Goal: Information Seeking & Learning: Learn about a topic

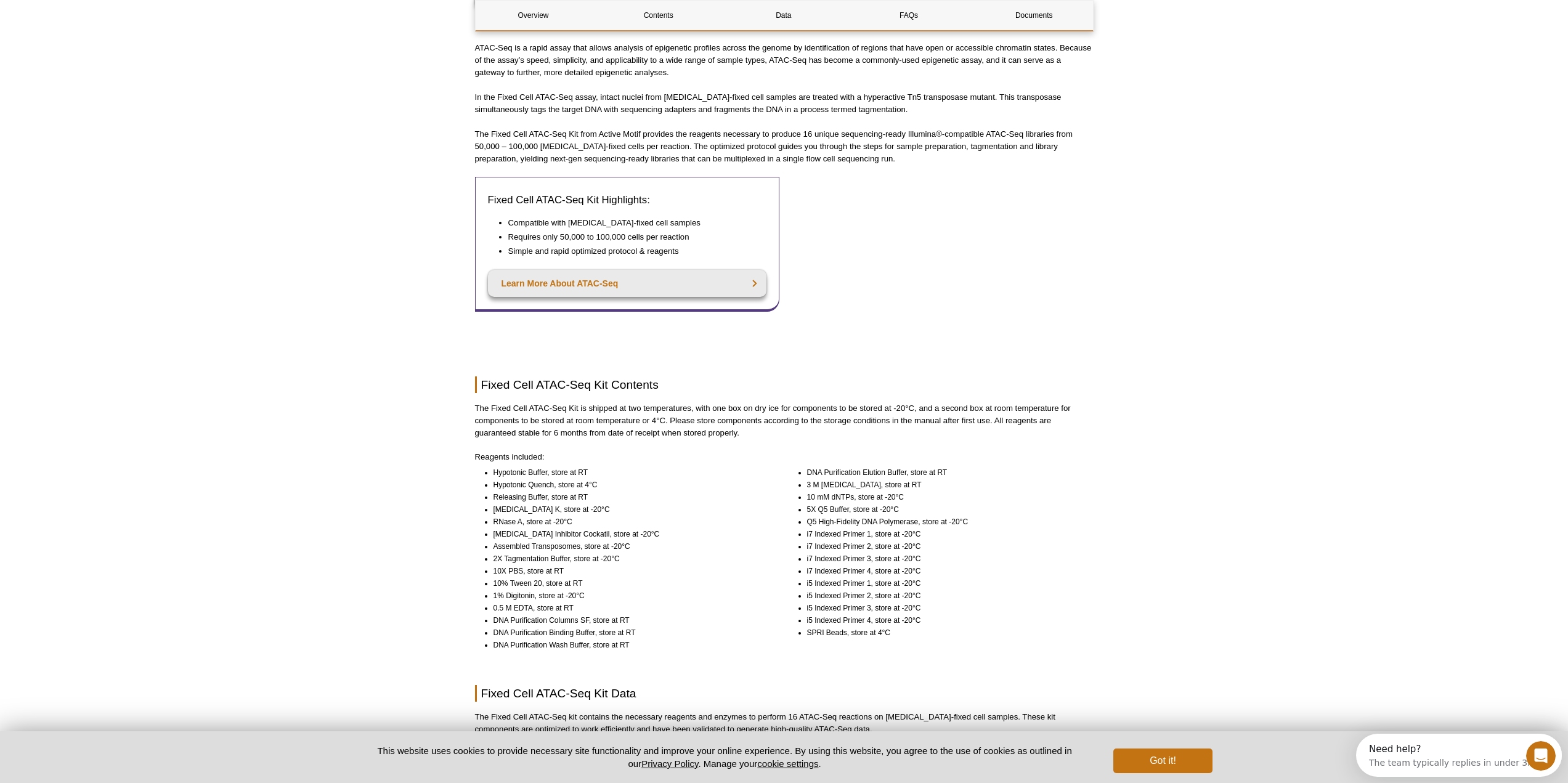
drag, startPoint x: 641, startPoint y: 407, endPoint x: 587, endPoint y: 412, distance: 54.2
click at [587, 412] on p "The Fixed Cell ATAC-Seq Kit is shipped at two temperatures, with one box on dry…" at bounding box center [784, 421] width 618 height 37
drag, startPoint x: 592, startPoint y: 418, endPoint x: 684, endPoint y: 417, distance: 92.0
click at [684, 417] on p "The Fixed Cell ATAC-Seq Kit is shipped at two temperatures, with one box on dry…" at bounding box center [784, 421] width 618 height 37
click at [566, 423] on p "The Fixed Cell ATAC-Seq Kit is shipped at two temperatures, with one box on dry…" at bounding box center [784, 421] width 618 height 37
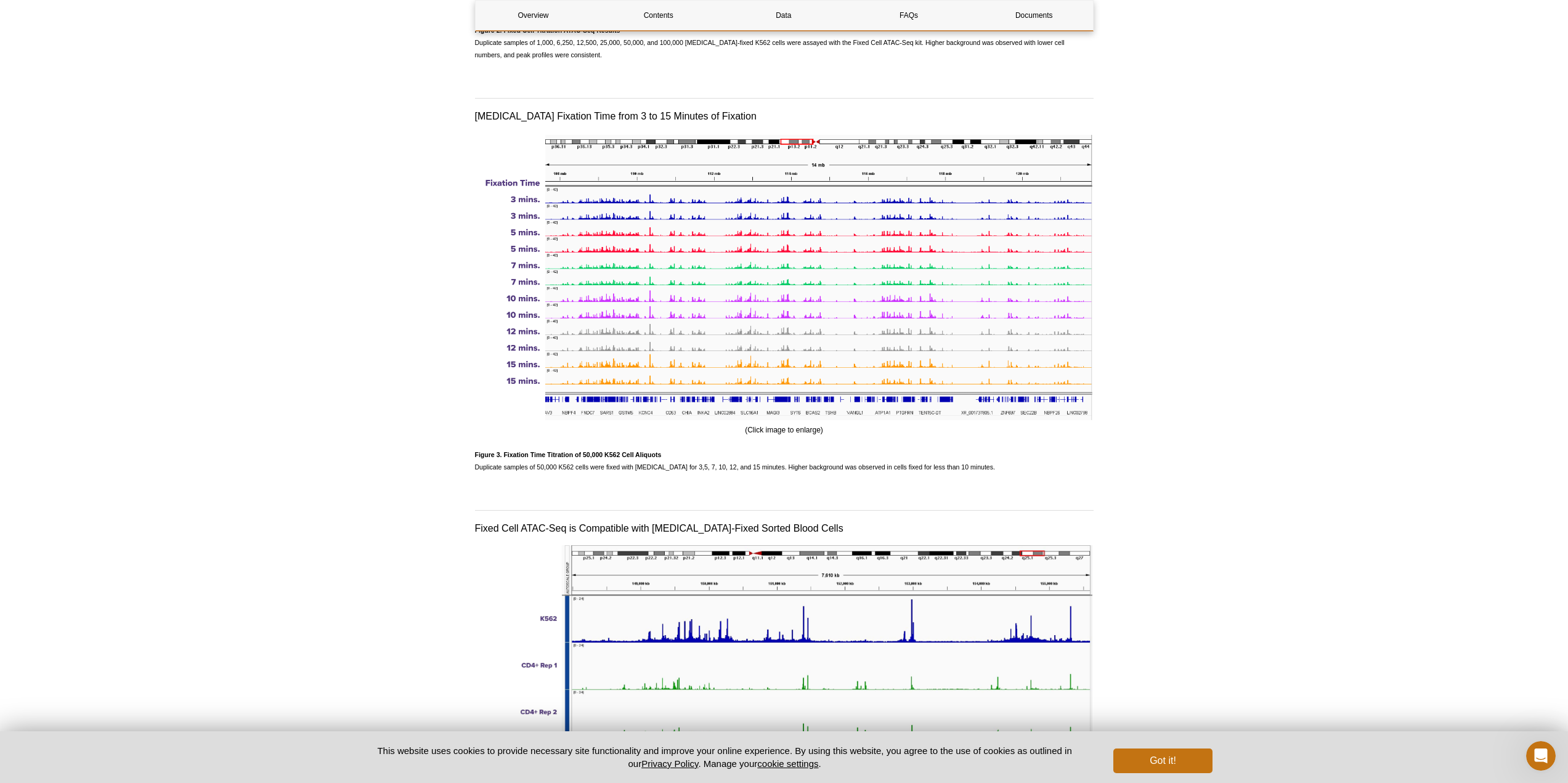
scroll to position [1892, 0]
drag, startPoint x: 594, startPoint y: 116, endPoint x: 713, endPoint y: 112, distance: 119.1
click at [713, 112] on h3 "[MEDICAL_DATA] Fixation Time from 3 to 15 Minutes of Fixation" at bounding box center [784, 115] width 618 height 15
click at [705, 112] on h3 "[MEDICAL_DATA] Fixation Time from 3 to 15 Minutes of Fixation" at bounding box center [784, 115] width 618 height 15
drag, startPoint x: 514, startPoint y: 464, endPoint x: 673, endPoint y: 469, distance: 159.1
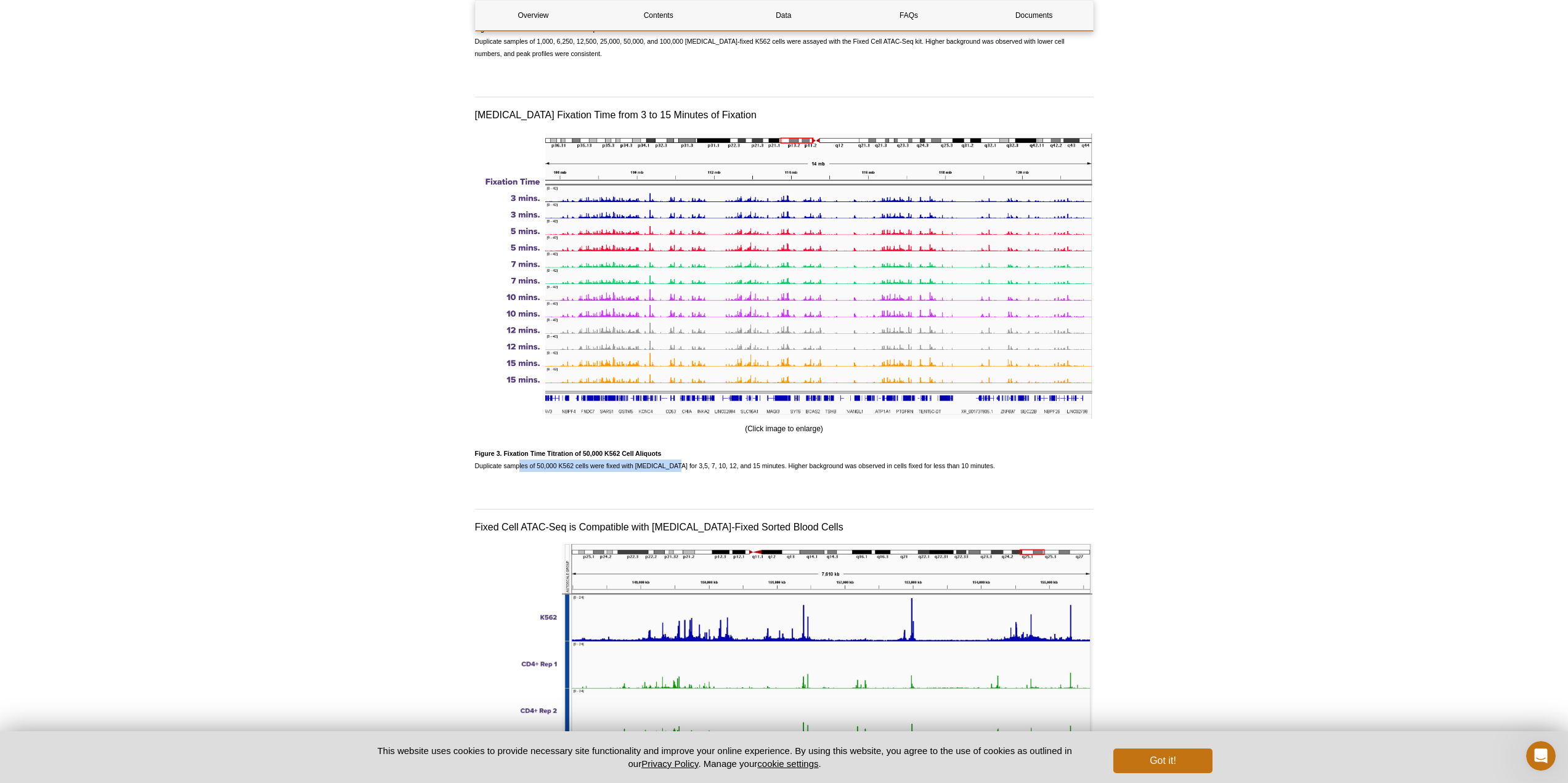
click at [673, 469] on span "Figure 3. Fixation Time Titration of 50,000 K562 Cell Aliquots Duplicate sample…" at bounding box center [735, 460] width 520 height 20
drag, startPoint x: 763, startPoint y: 466, endPoint x: 970, endPoint y: 468, distance: 207.0
click at [970, 468] on span "Figure 3. Fixation Time Titration of 50,000 K562 Cell Aliquots Duplicate sample…" at bounding box center [735, 460] width 520 height 20
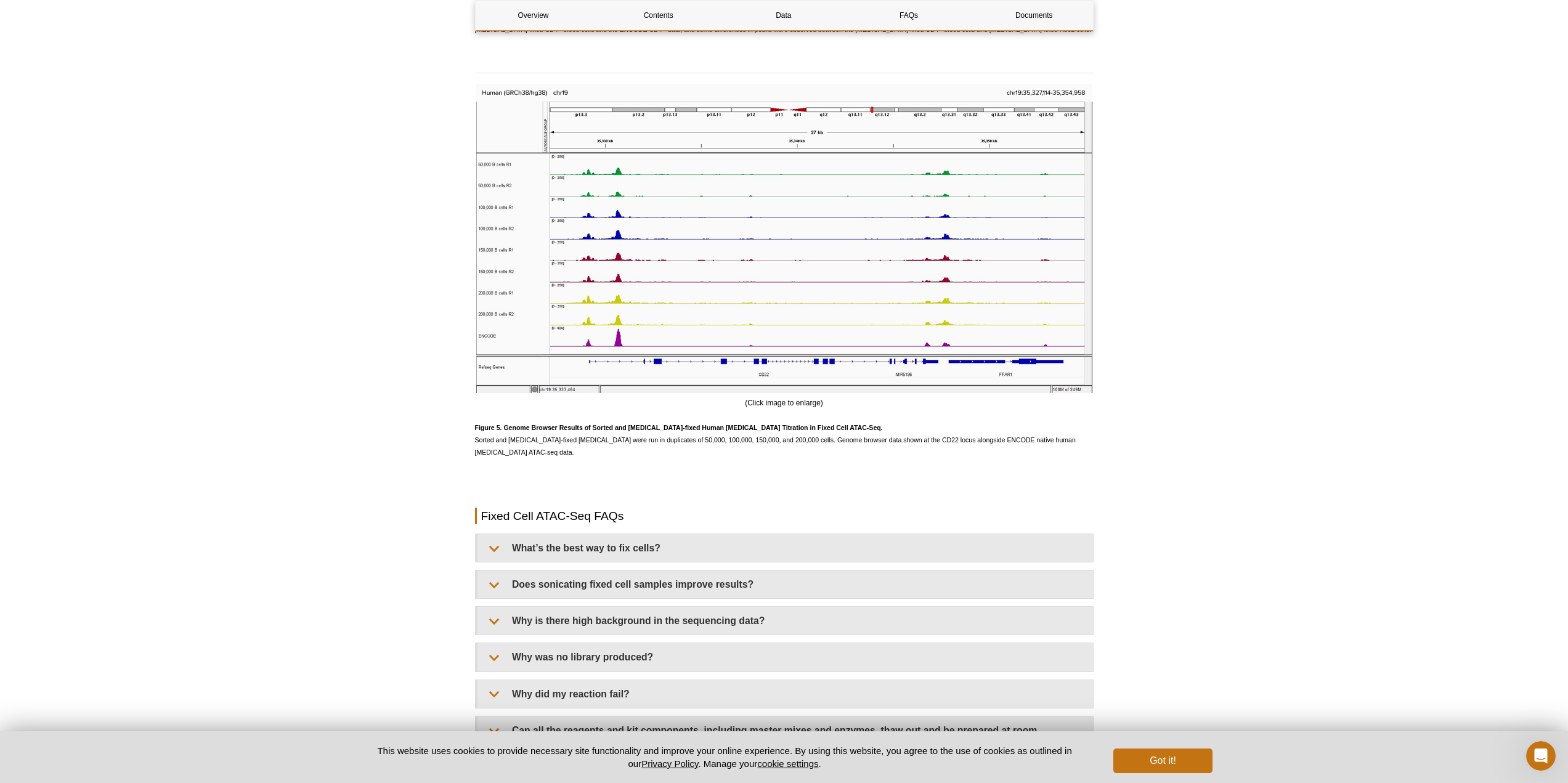
scroll to position [2878, 0]
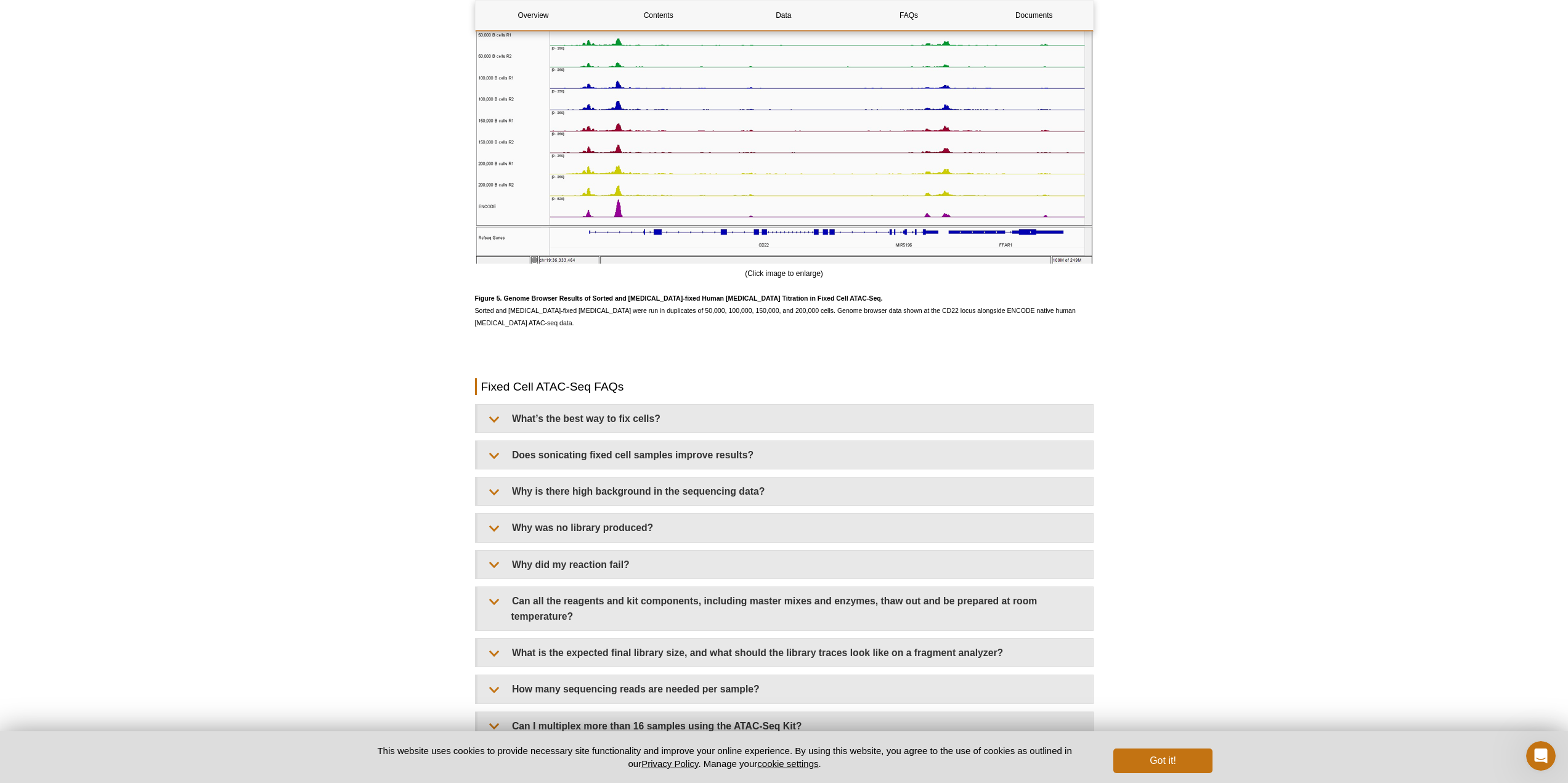
drag, startPoint x: 327, startPoint y: 484, endPoint x: 281, endPoint y: 441, distance: 63.0
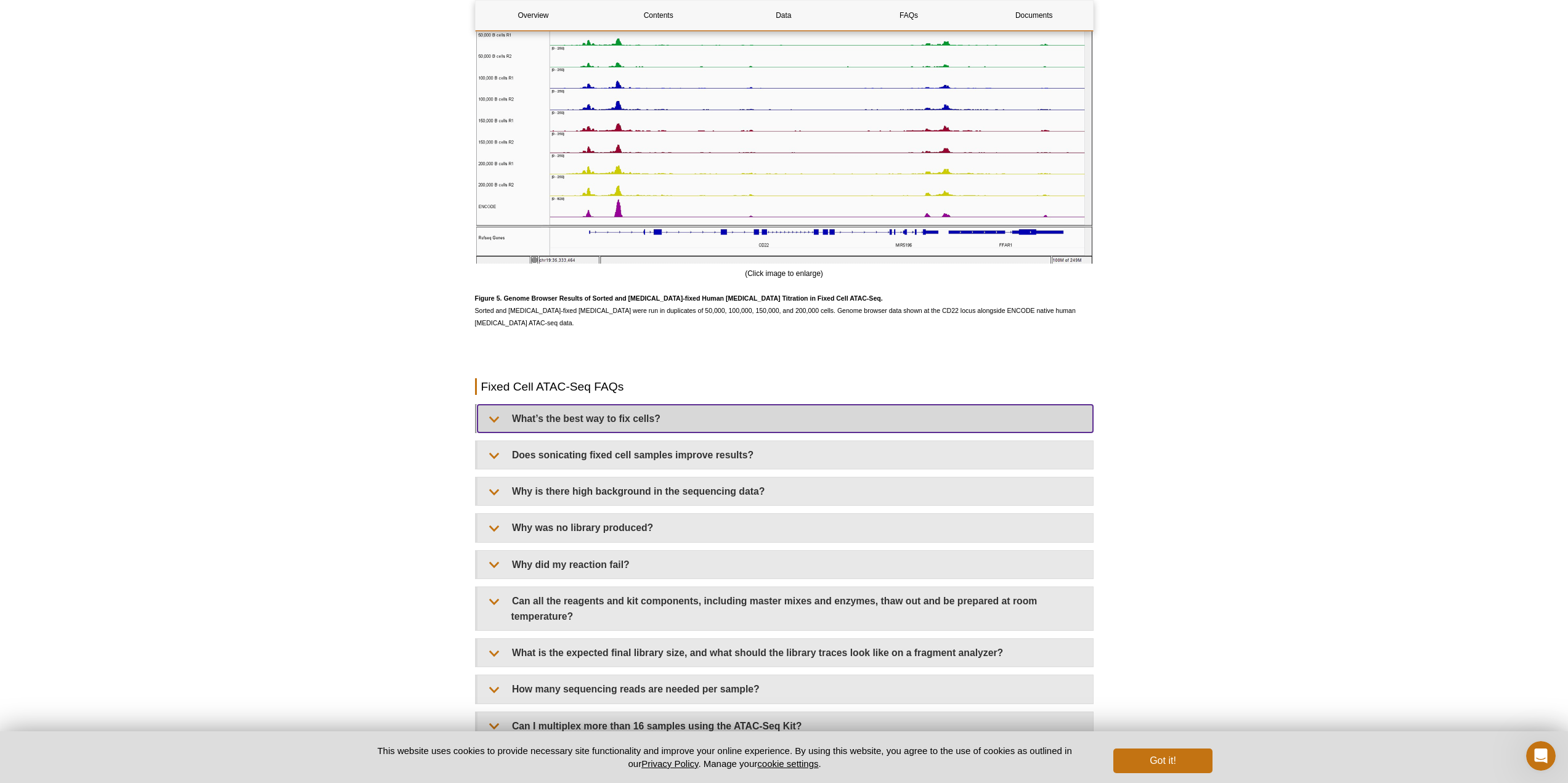
click at [502, 411] on summary "What’s the best way to fix cells?" at bounding box center [785, 419] width 616 height 28
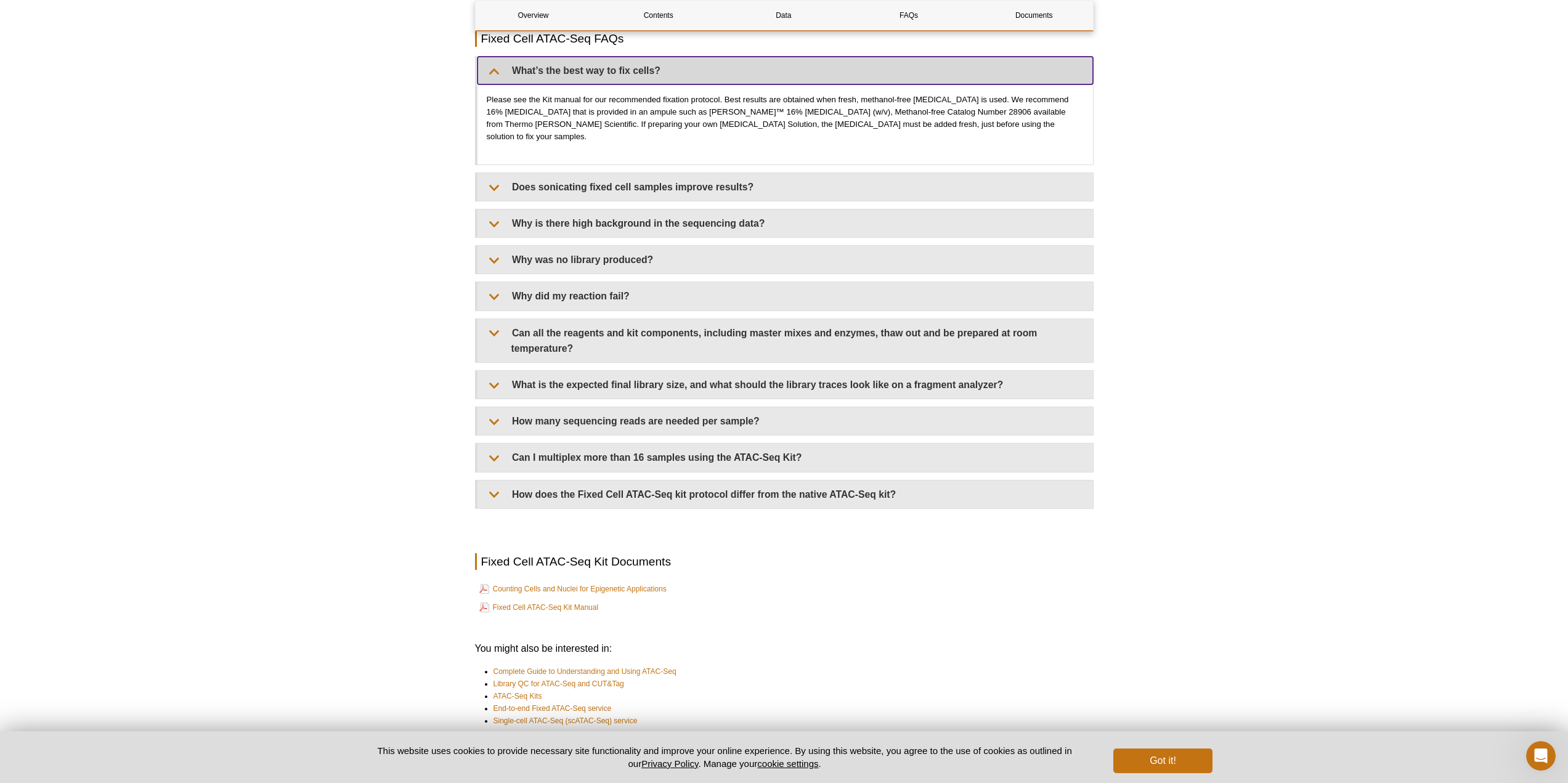
scroll to position [3248, 0]
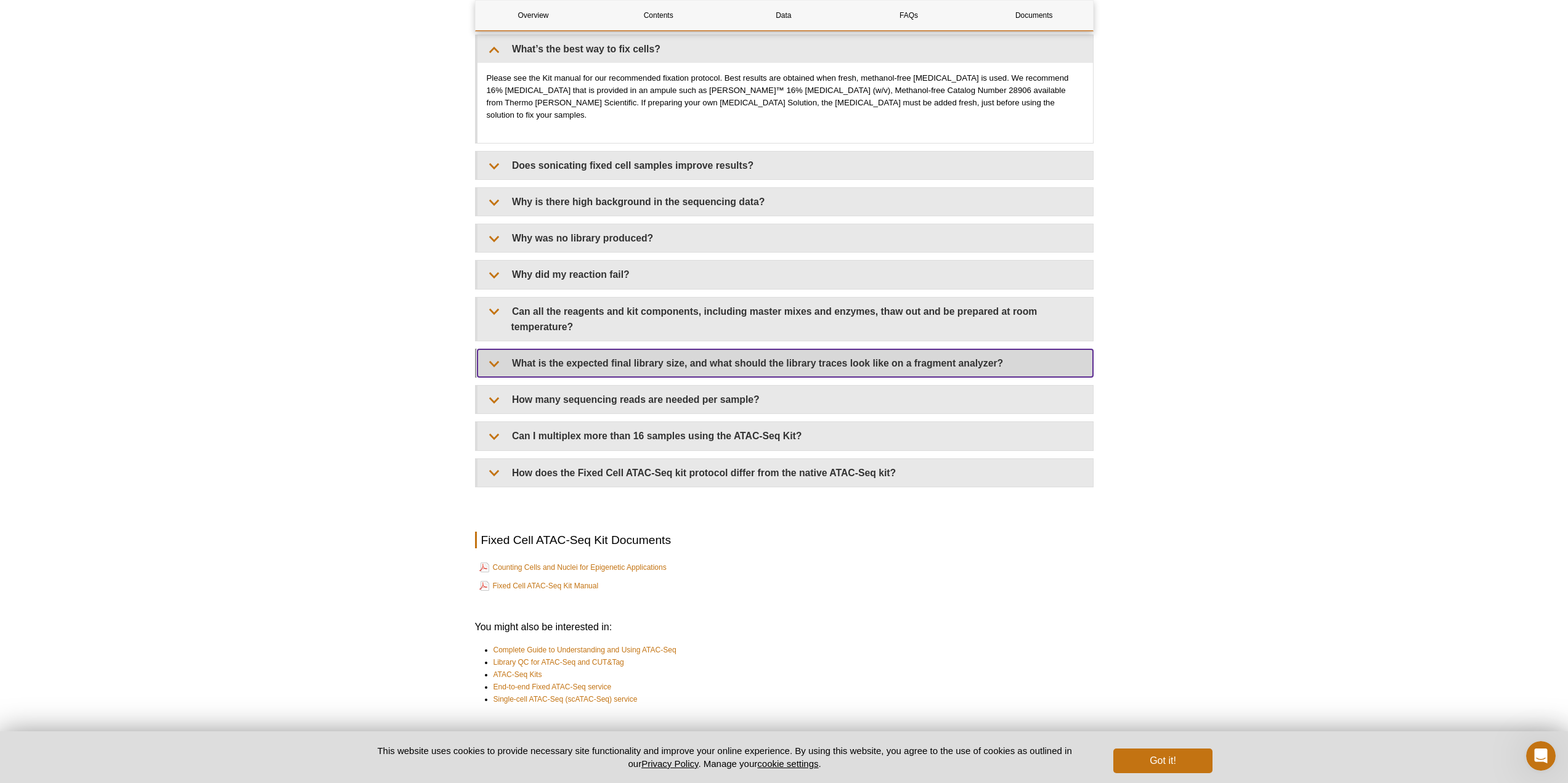
click at [511, 350] on summary "What is the expected final library size, and what should the library traces loo…" at bounding box center [785, 364] width 616 height 28
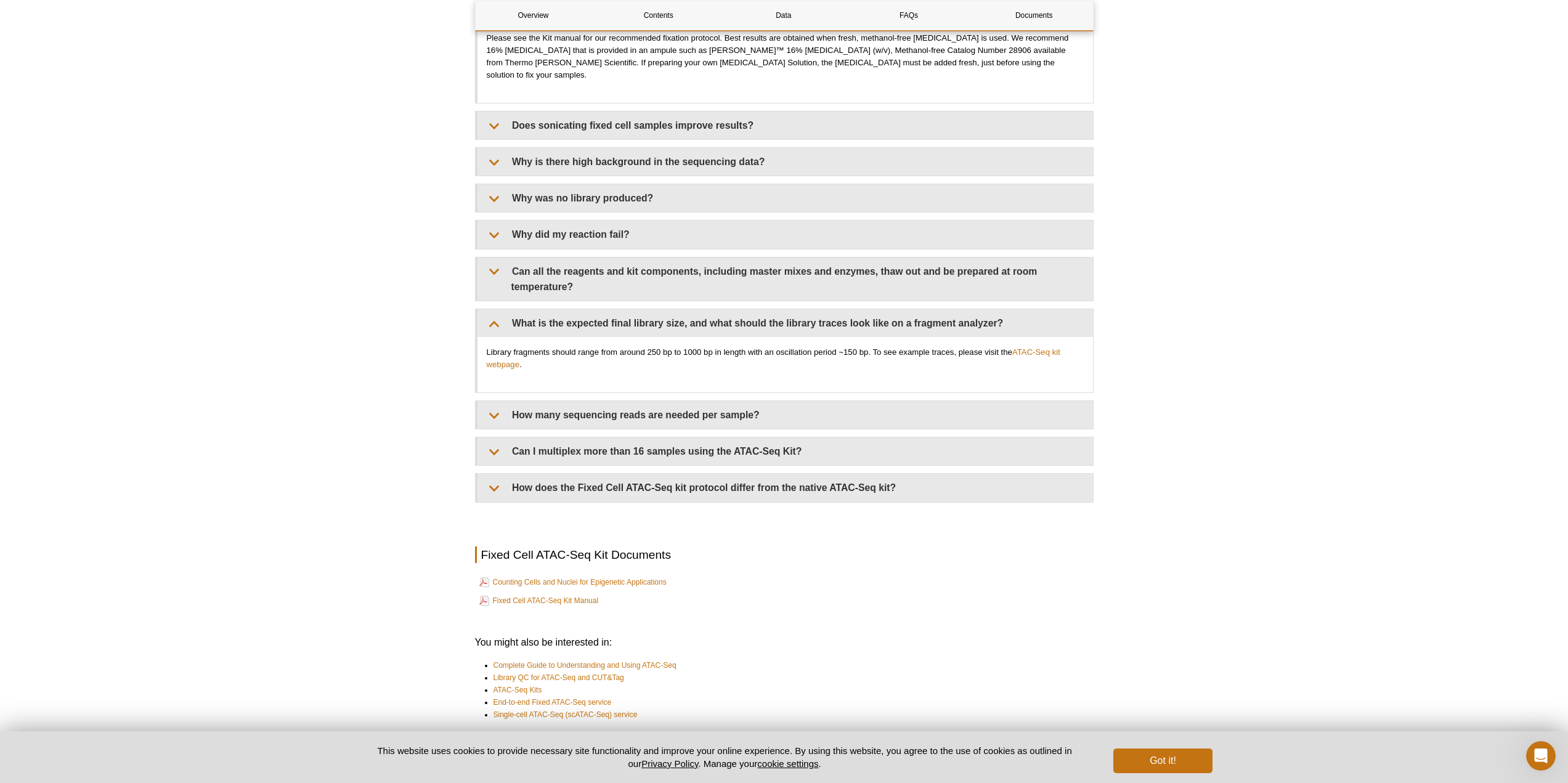
scroll to position [3310, 0]
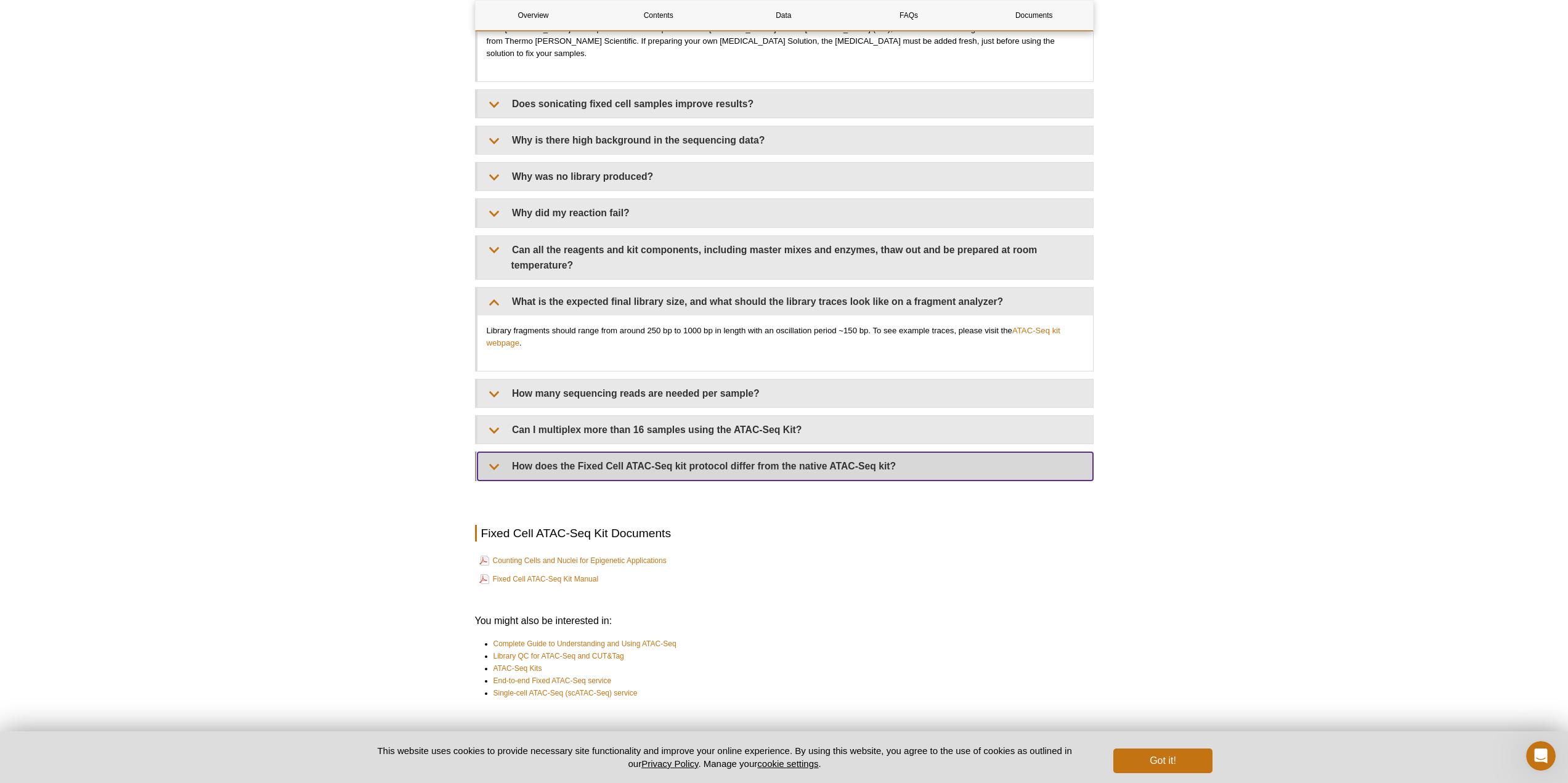
click at [496, 455] on summary "How does the Fixed Cell ATAC-Seq kit protocol differ from the native ATAC-Seq k…" at bounding box center [785, 466] width 616 height 28
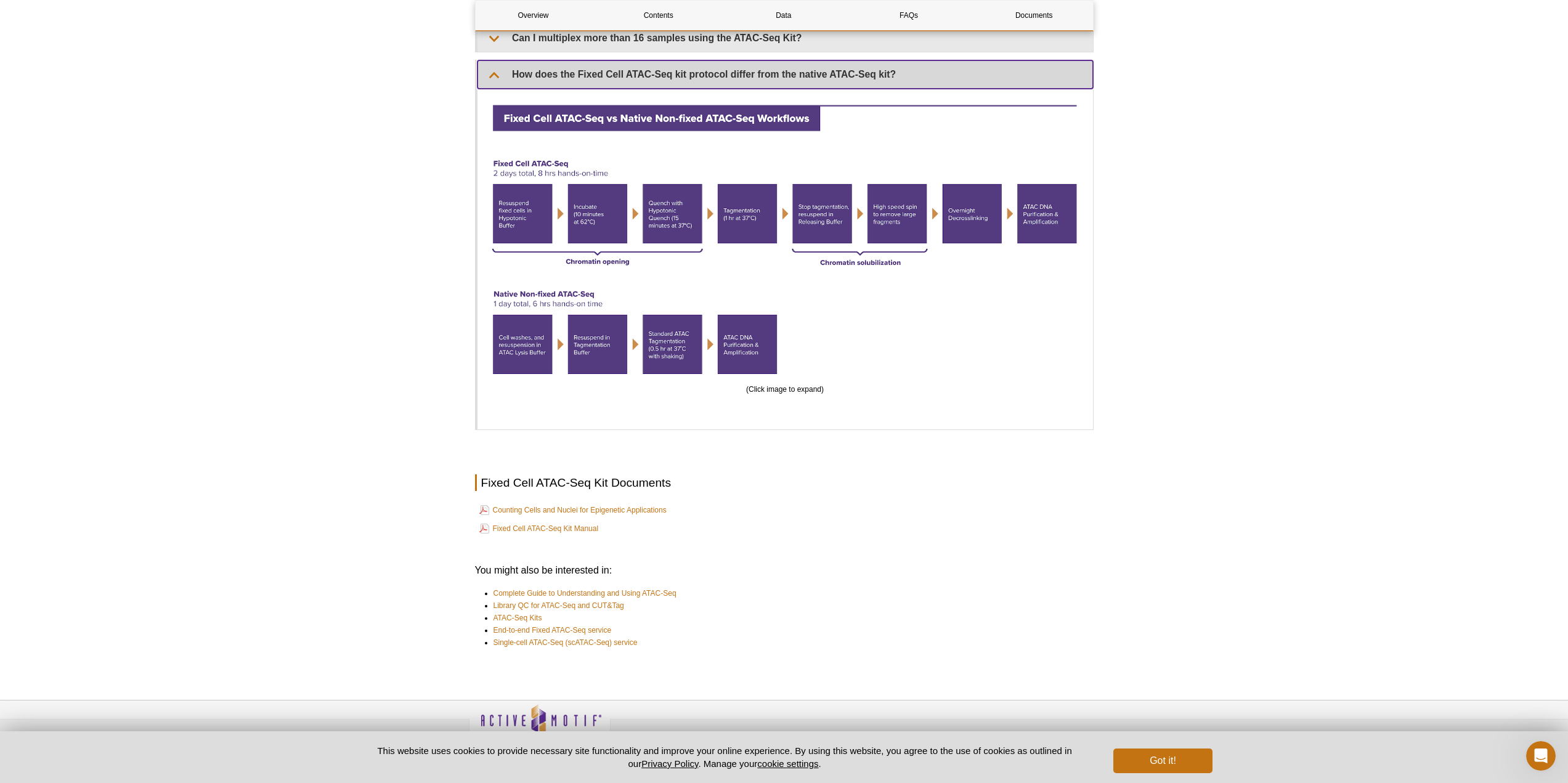
scroll to position [3714, 0]
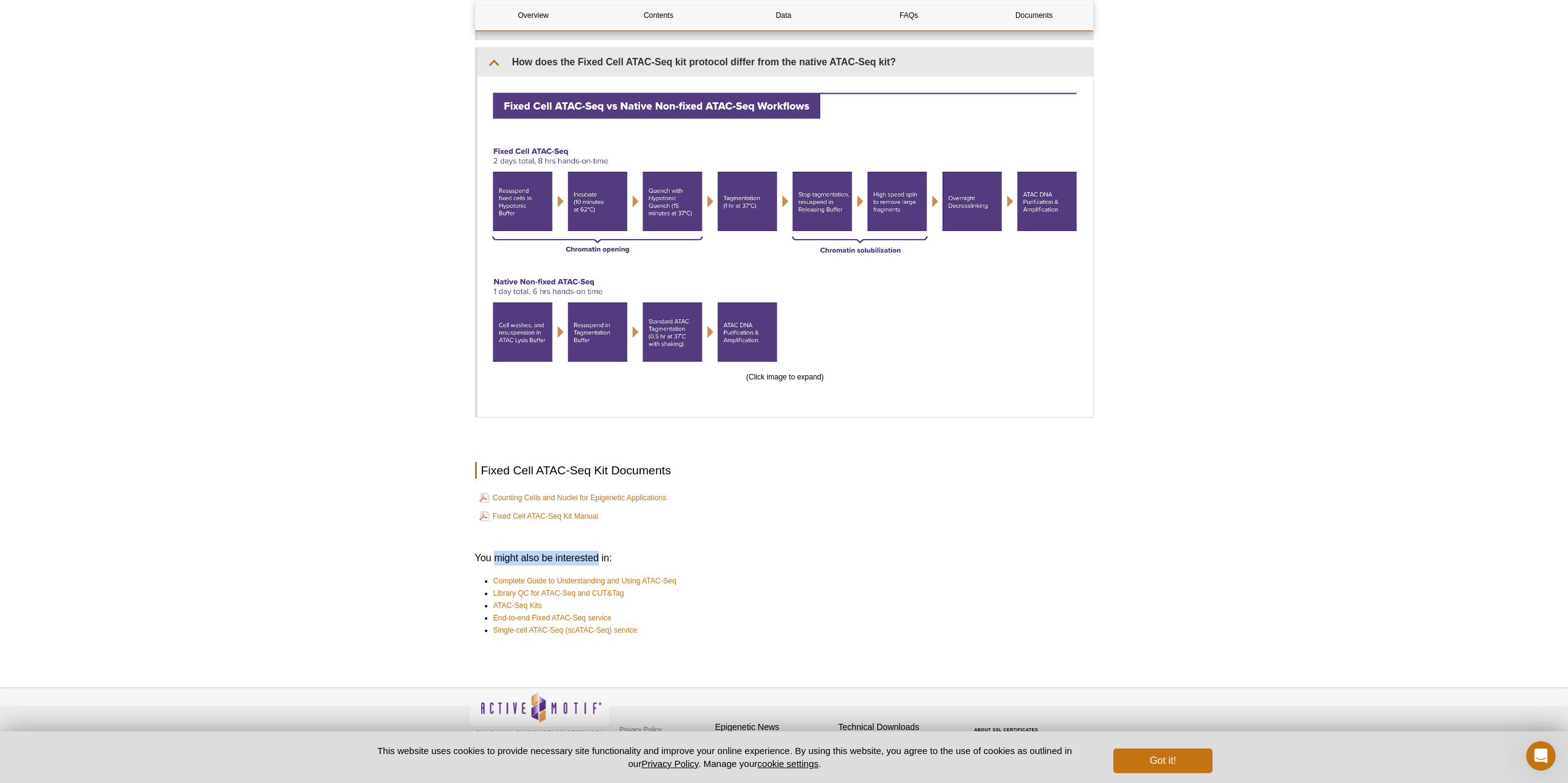
drag, startPoint x: 597, startPoint y: 543, endPoint x: 496, endPoint y: 545, distance: 101.0
click at [496, 551] on h3 "You might also be interested in:" at bounding box center [784, 559] width 618 height 15
click at [502, 551] on h3 "You might also be interested in:" at bounding box center [784, 559] width 618 height 15
drag, startPoint x: 508, startPoint y: 546, endPoint x: 526, endPoint y: 543, distance: 18.2
click at [526, 551] on h3 "You might also be interested in:" at bounding box center [784, 559] width 618 height 15
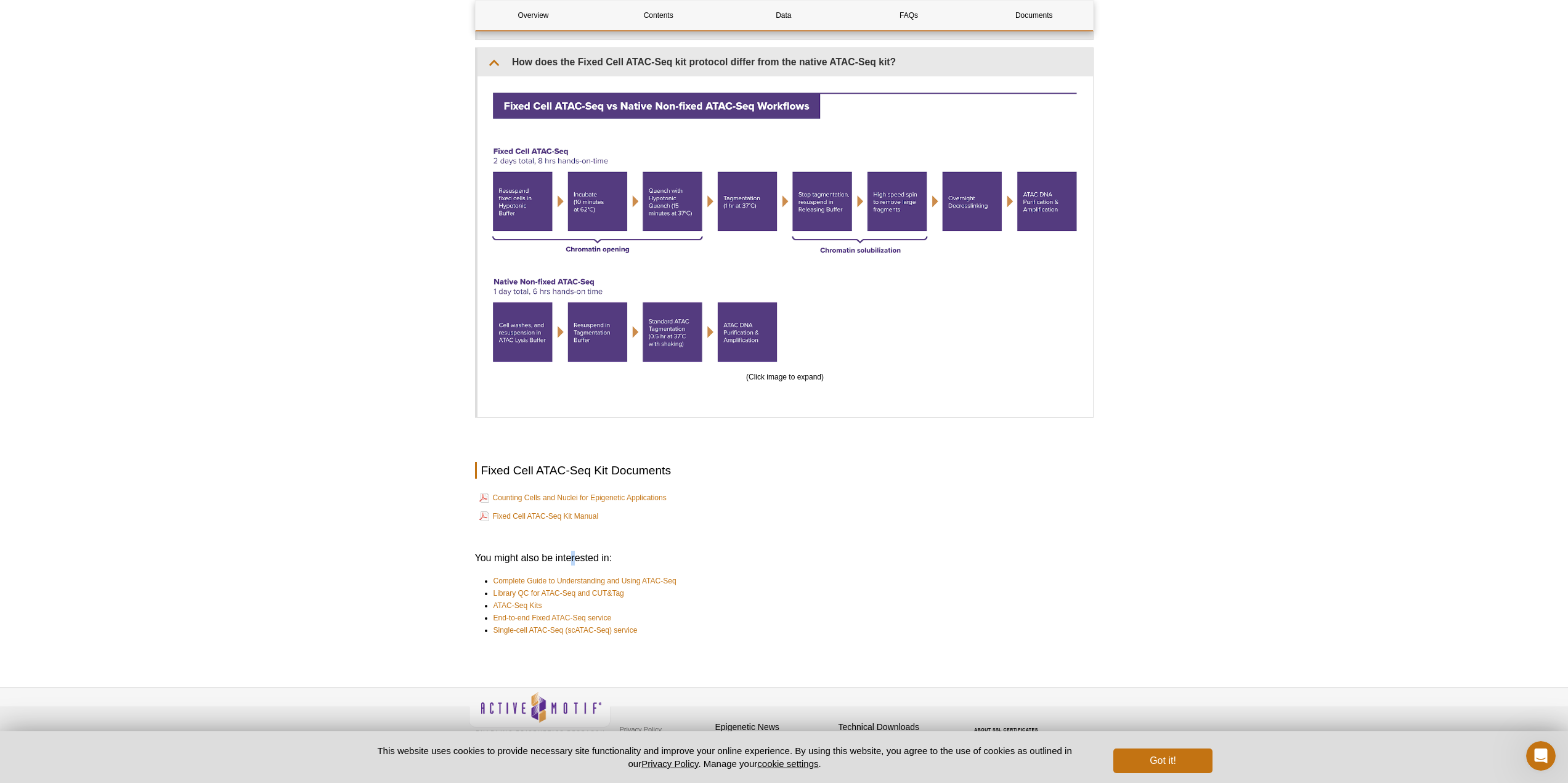
drag, startPoint x: 576, startPoint y: 543, endPoint x: 568, endPoint y: 543, distance: 8.0
click at [568, 551] on h3 "You might also be interested in:" at bounding box center [784, 559] width 618 height 15
click at [575, 551] on h3 "You might also be interested in:" at bounding box center [784, 559] width 618 height 15
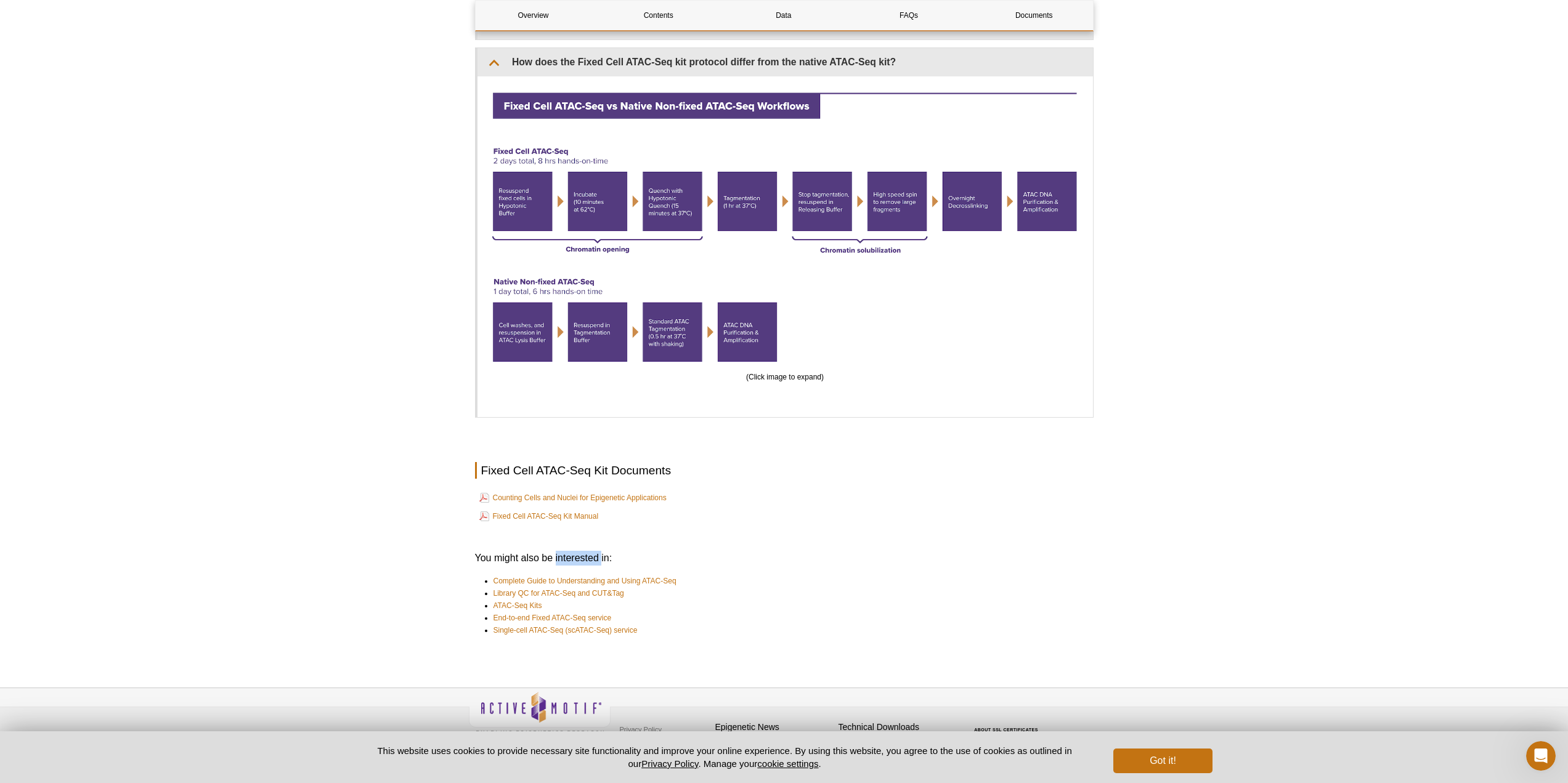
click at [575, 551] on h3 "You might also be interested in:" at bounding box center [784, 559] width 618 height 15
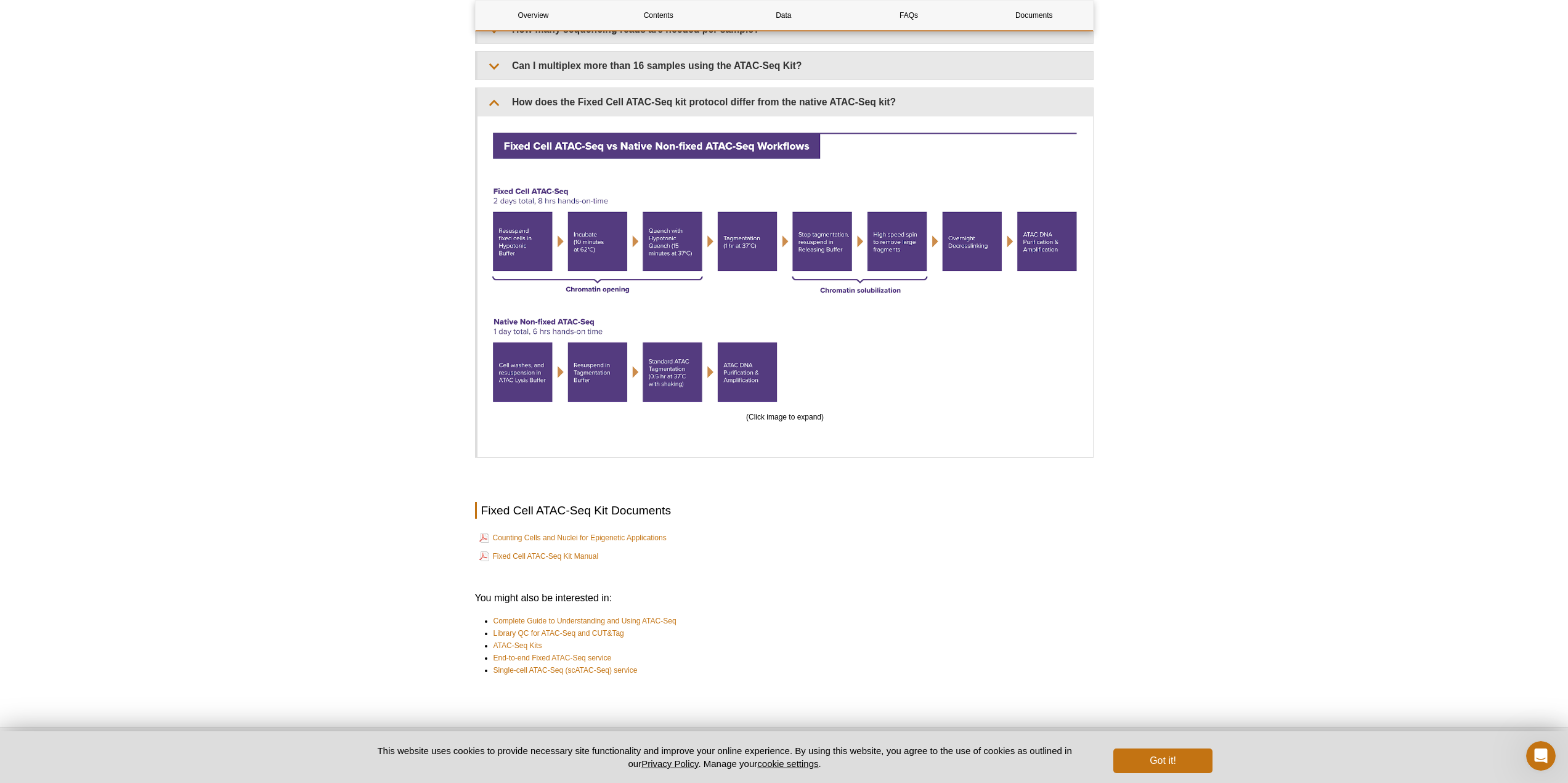
scroll to position [3652, 0]
